Goal: Find specific page/section: Find specific page/section

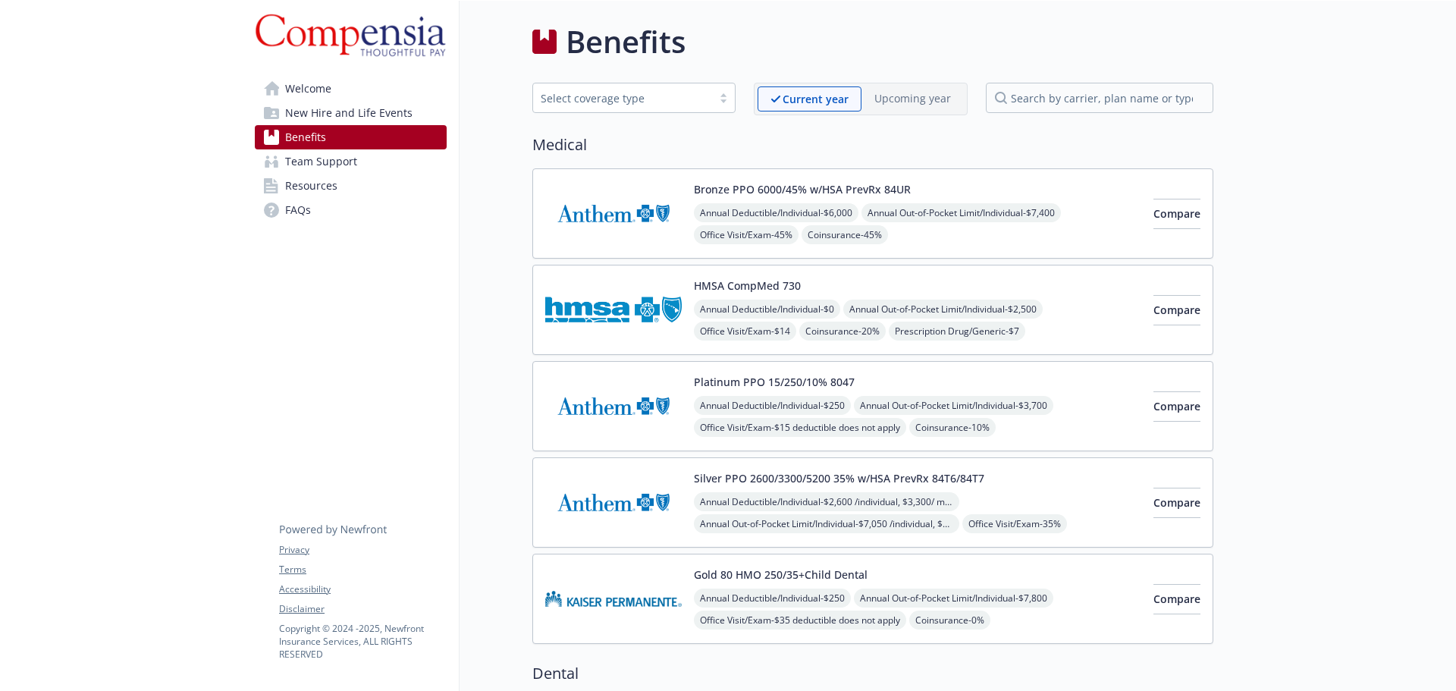
scroll to position [1343, 0]
